Goal: Transaction & Acquisition: Purchase product/service

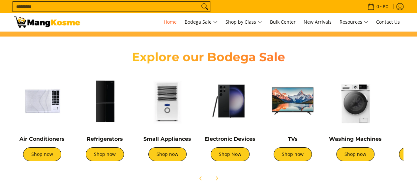
scroll to position [262, 0]
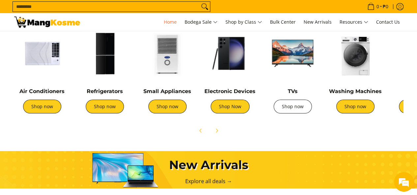
click at [297, 110] on link "Shop now" at bounding box center [292, 107] width 38 height 14
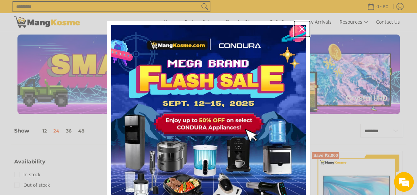
click at [299, 28] on icon "close icon" at bounding box center [301, 28] width 5 height 5
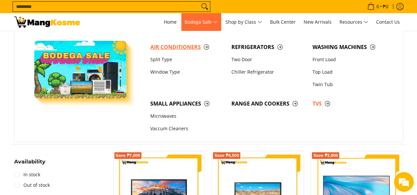
click at [185, 44] on span "Air Conditioners" at bounding box center [187, 47] width 74 height 8
